Goal: Obtain resource: Download file/media

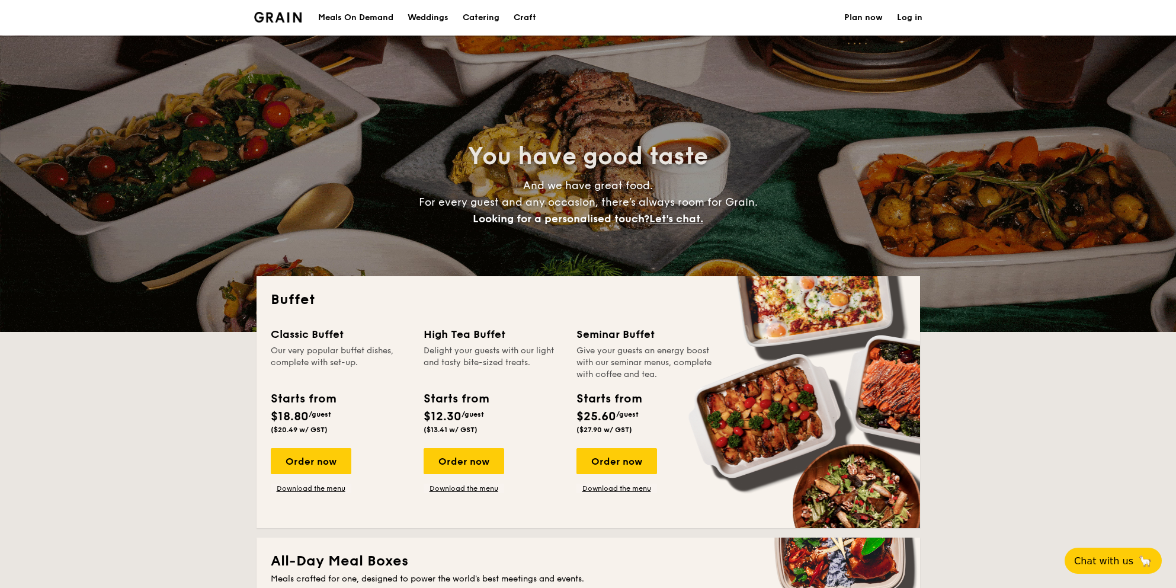
select select
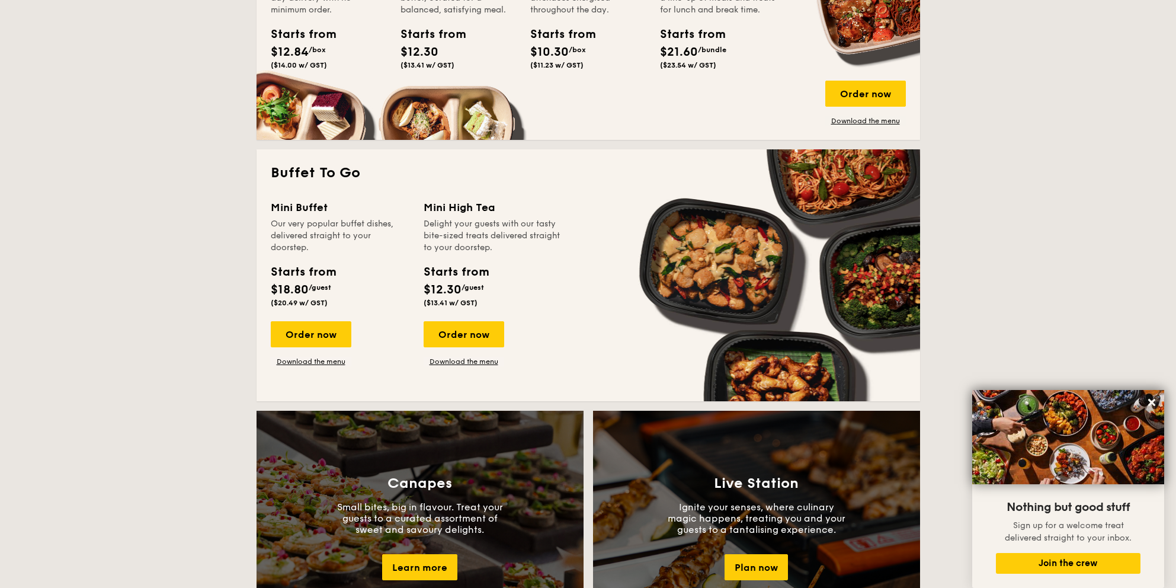
scroll to position [310, 0]
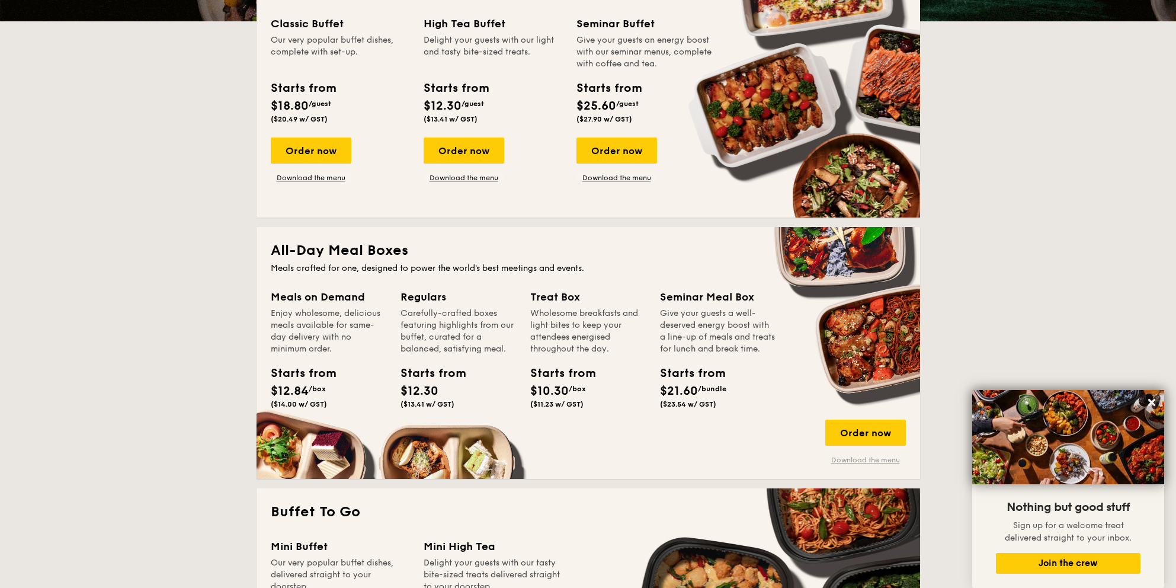
click at [888, 457] on link "Download the menu" at bounding box center [865, 459] width 81 height 9
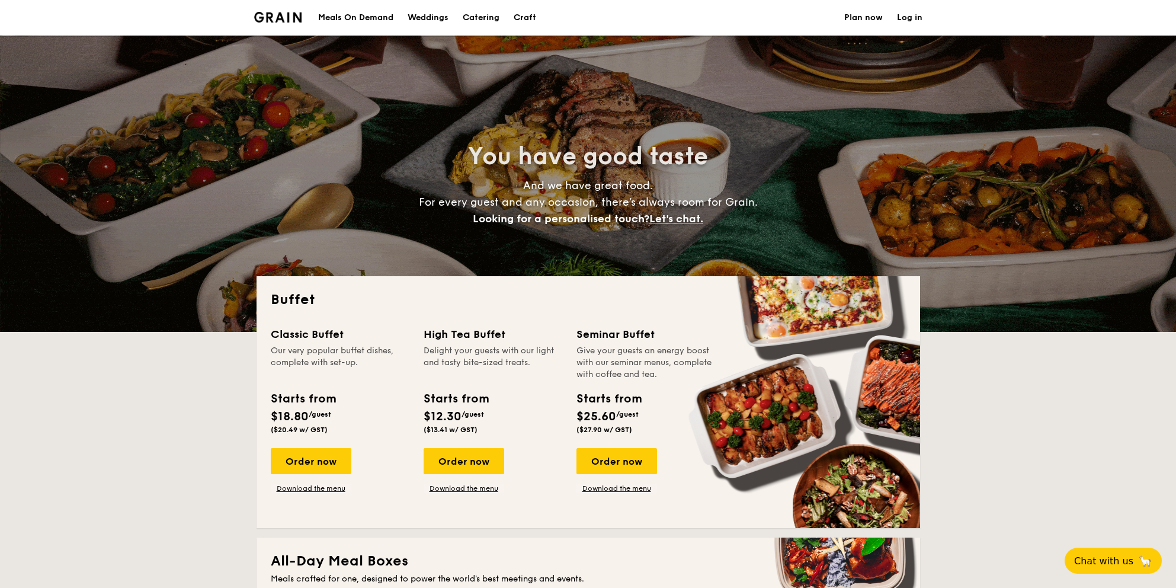
select select
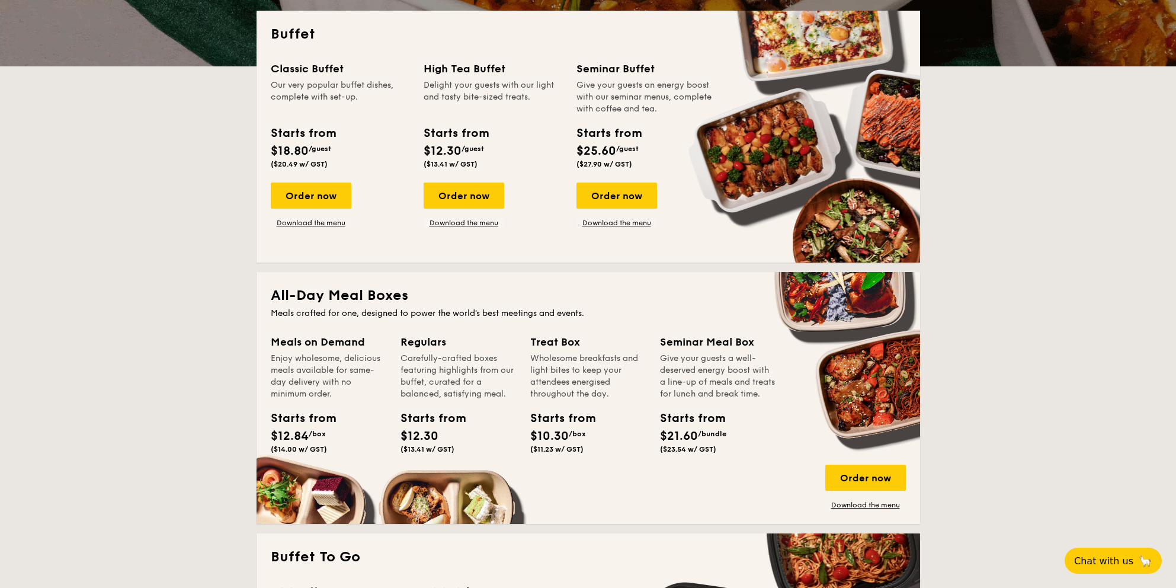
scroll to position [237, 0]
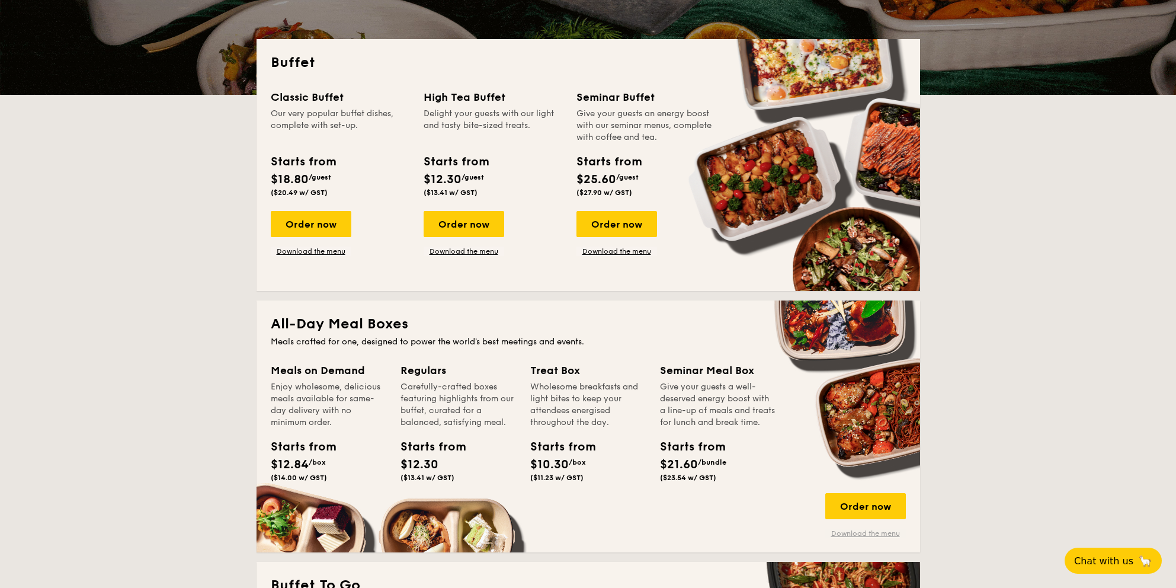
click at [874, 532] on link "Download the menu" at bounding box center [865, 532] width 81 height 9
